Goal: Information Seeking & Learning: Learn about a topic

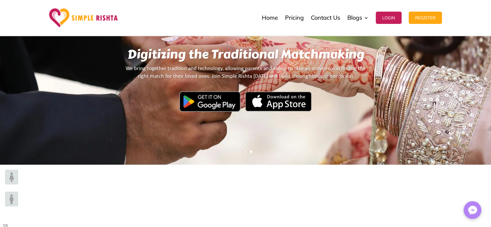
scroll to position [155, 0]
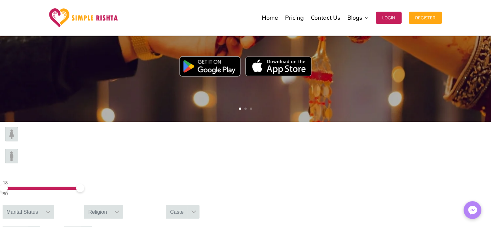
click at [18, 141] on img at bounding box center [11, 134] width 13 height 15
click at [51, 209] on icon at bounding box center [48, 211] width 5 height 5
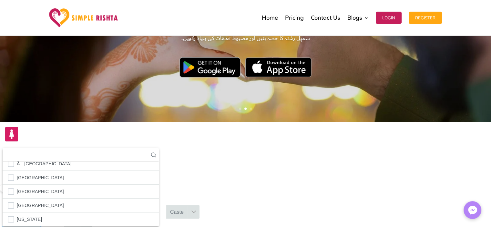
scroll to position [3, 0]
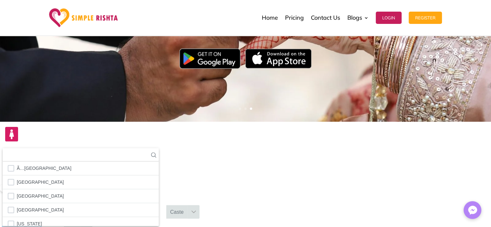
click at [156, 152] on icon at bounding box center [153, 154] width 5 height 5
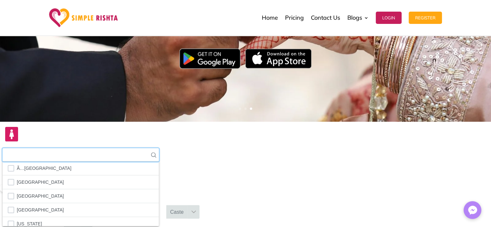
click at [159, 148] on input "text" at bounding box center [81, 154] width 156 height 13
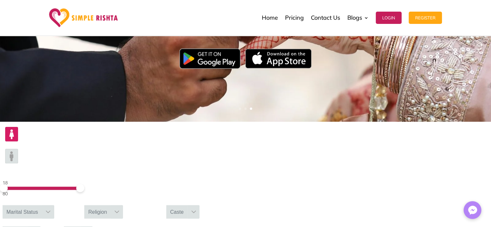
scroll to position [0, 0]
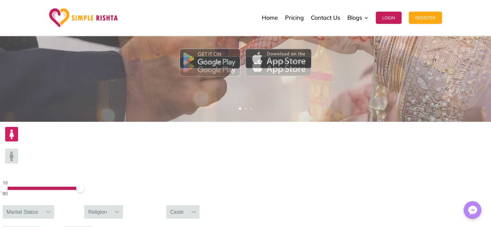
type input "***"
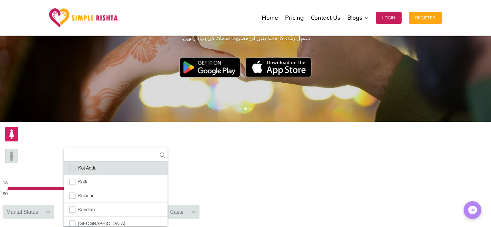
scroll to position [846, 0]
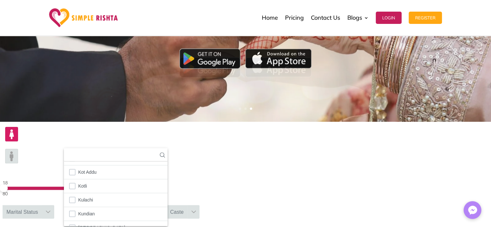
click at [165, 152] on icon at bounding box center [162, 154] width 5 height 5
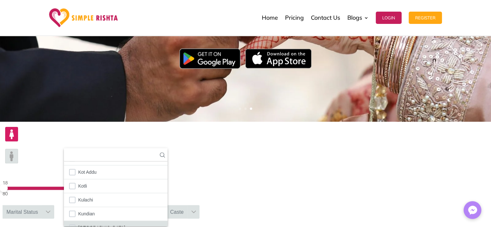
scroll to position [850, 0]
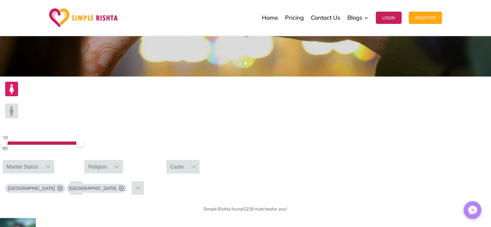
scroll to position [196, 0]
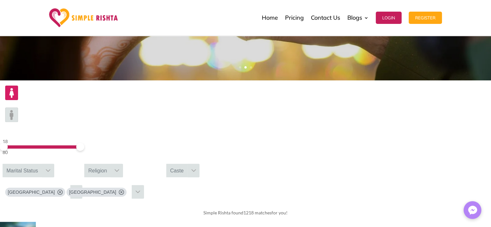
click at [79, 145] on span at bounding box center [41, 146] width 77 height 3
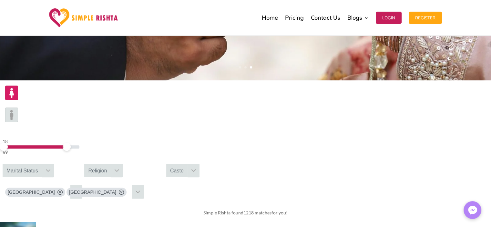
drag, startPoint x: 90, startPoint y: 103, endPoint x: 113, endPoint y: 103, distance: 23.3
click at [71, 143] on span at bounding box center [67, 147] width 8 height 8
drag, startPoint x: 84, startPoint y: 106, endPoint x: 90, endPoint y: 105, distance: 6.2
click at [23, 143] on span at bounding box center [19, 147] width 8 height 8
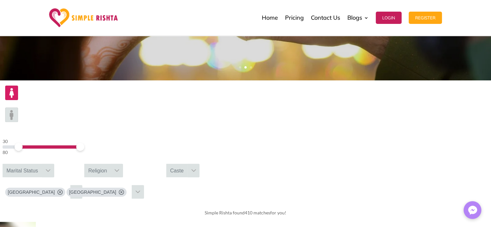
drag, startPoint x: 114, startPoint y: 103, endPoint x: 135, endPoint y: 99, distance: 21.7
click at [82, 135] on div "30 80" at bounding box center [41, 147] width 82 height 24
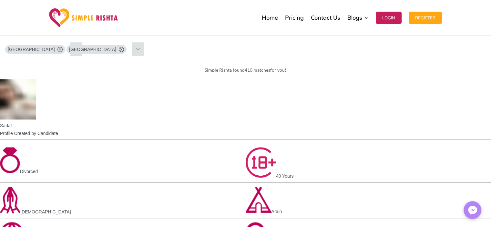
scroll to position [357, 0]
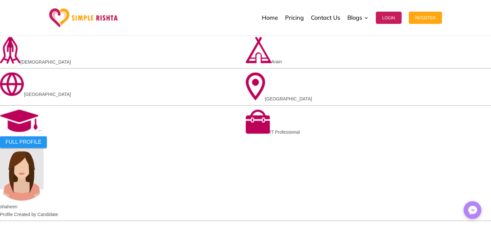
scroll to position [492, 0]
